Goal: Navigation & Orientation: Find specific page/section

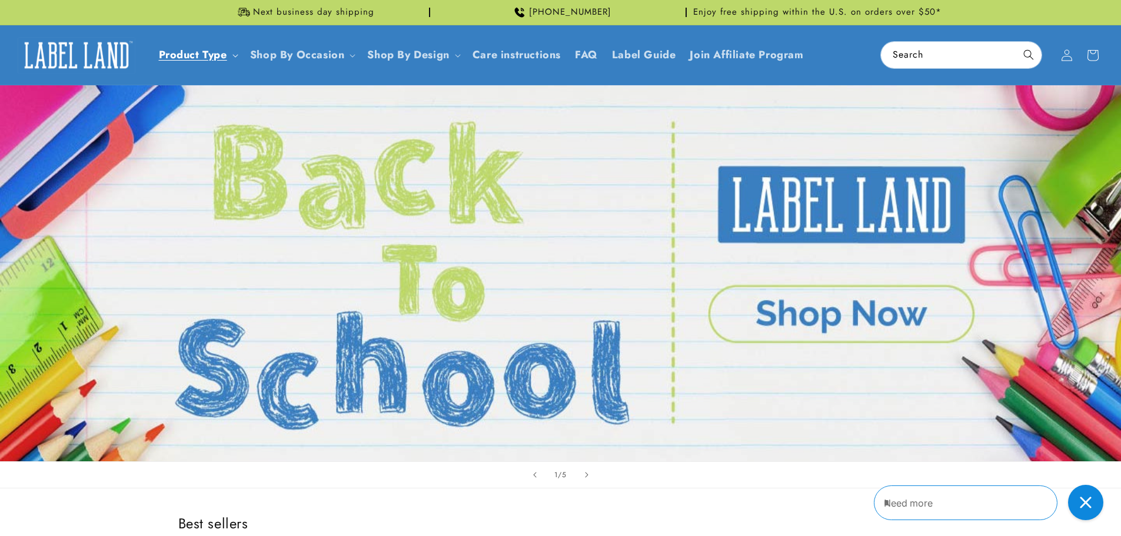
click at [198, 58] on link "Product Type" at bounding box center [193, 54] width 68 height 15
